Goal: Entertainment & Leisure: Consume media (video, audio)

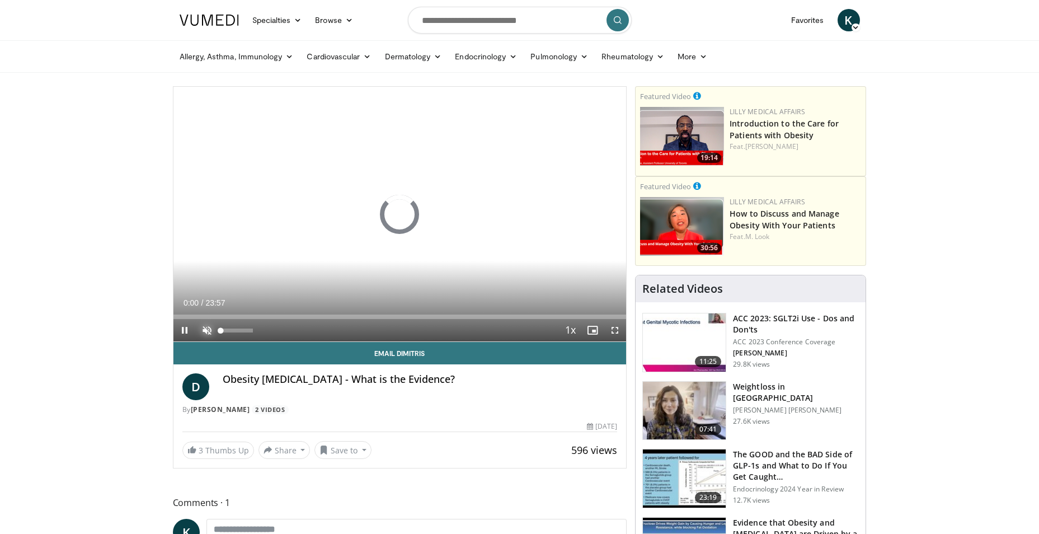
click at [205, 326] on span "Video Player" at bounding box center [207, 330] width 22 height 22
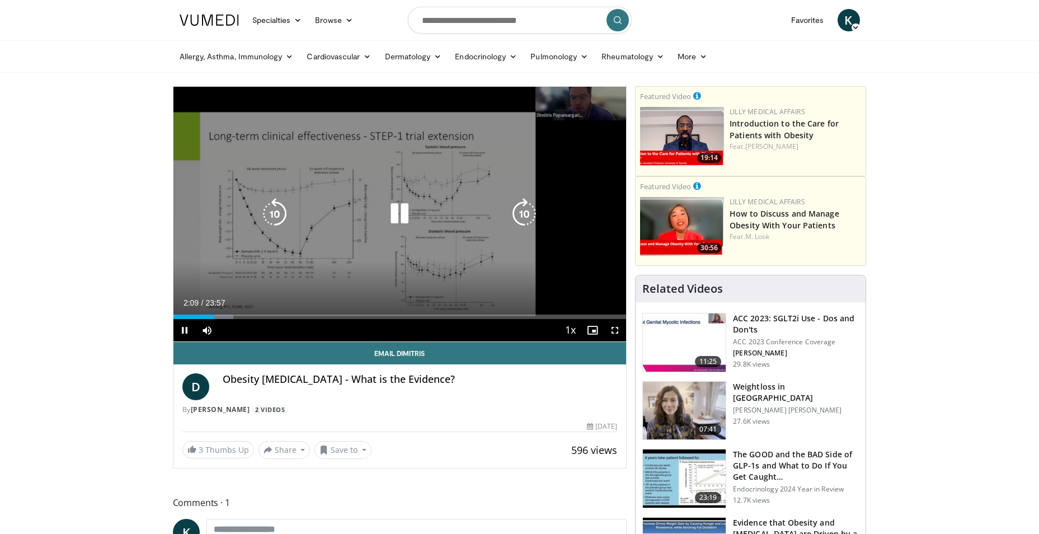
click at [404, 215] on icon "Video Player" at bounding box center [399, 213] width 31 height 31
